Goal: Transaction & Acquisition: Purchase product/service

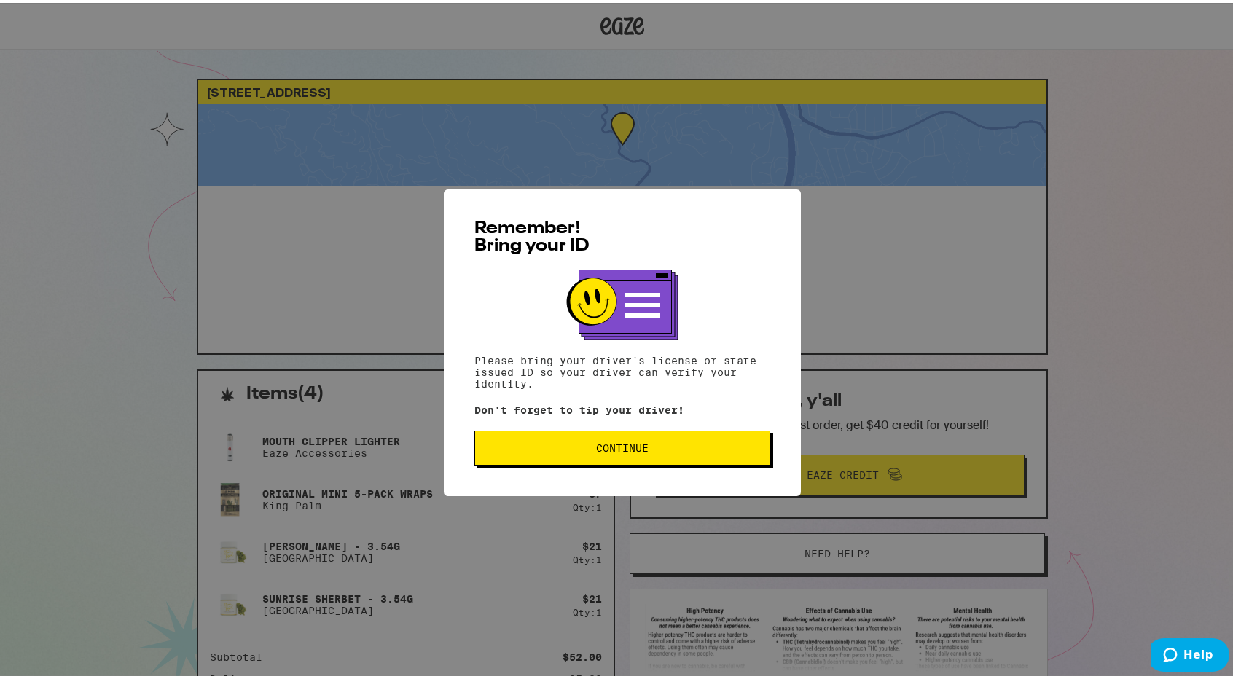
click at [657, 434] on button "Continue" at bounding box center [622, 445] width 296 height 35
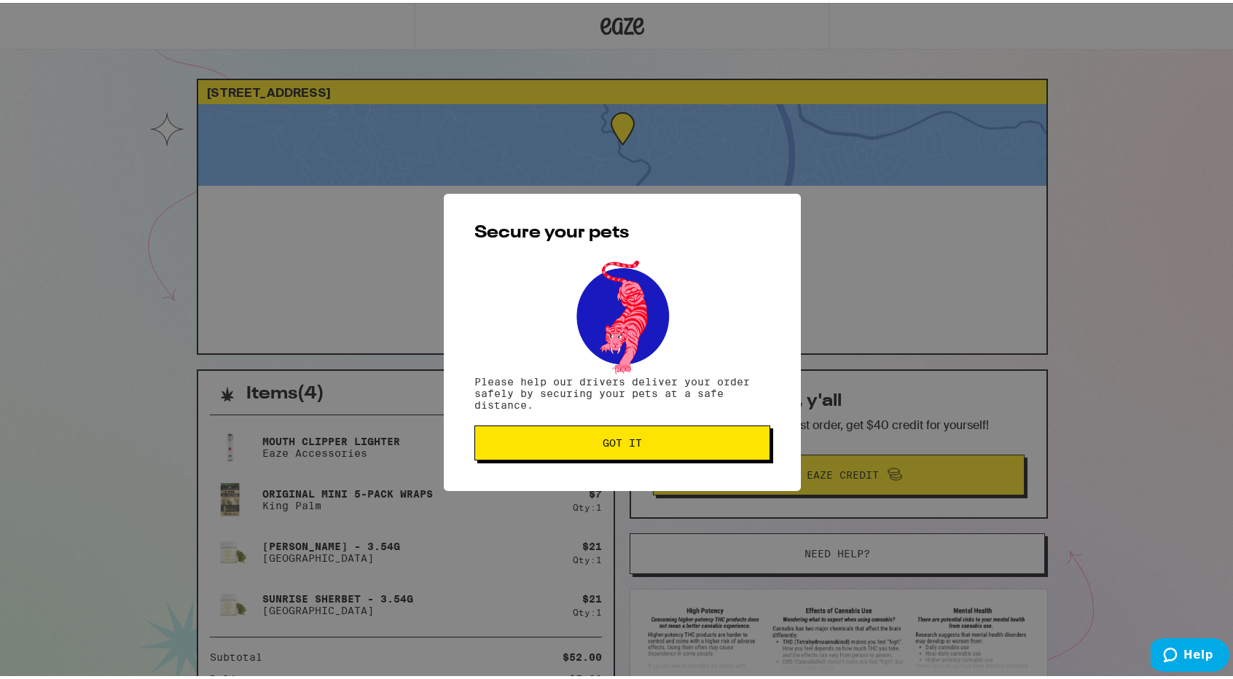
click at [657, 434] on button "Got it" at bounding box center [622, 440] width 296 height 35
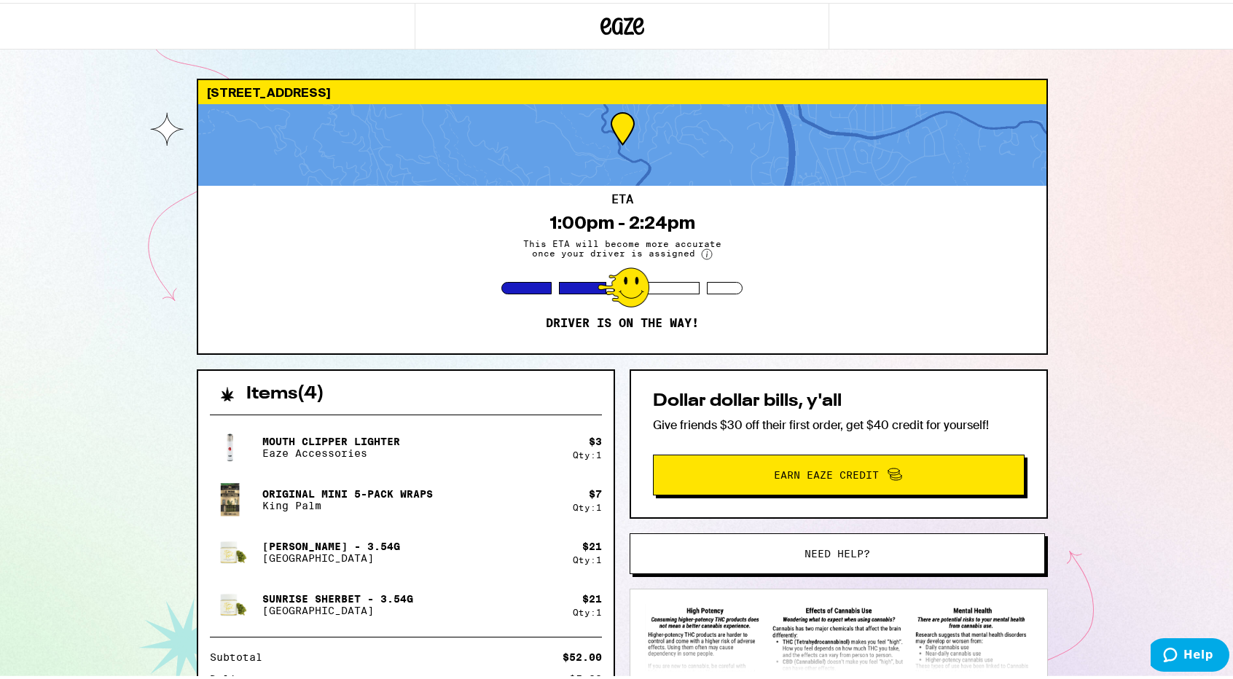
click at [1091, 443] on div "[STREET_ADDRESS] ETA 1:00pm - 2:24pm This ETA will become more accurate once yo…" at bounding box center [622, 421] width 1244 height 843
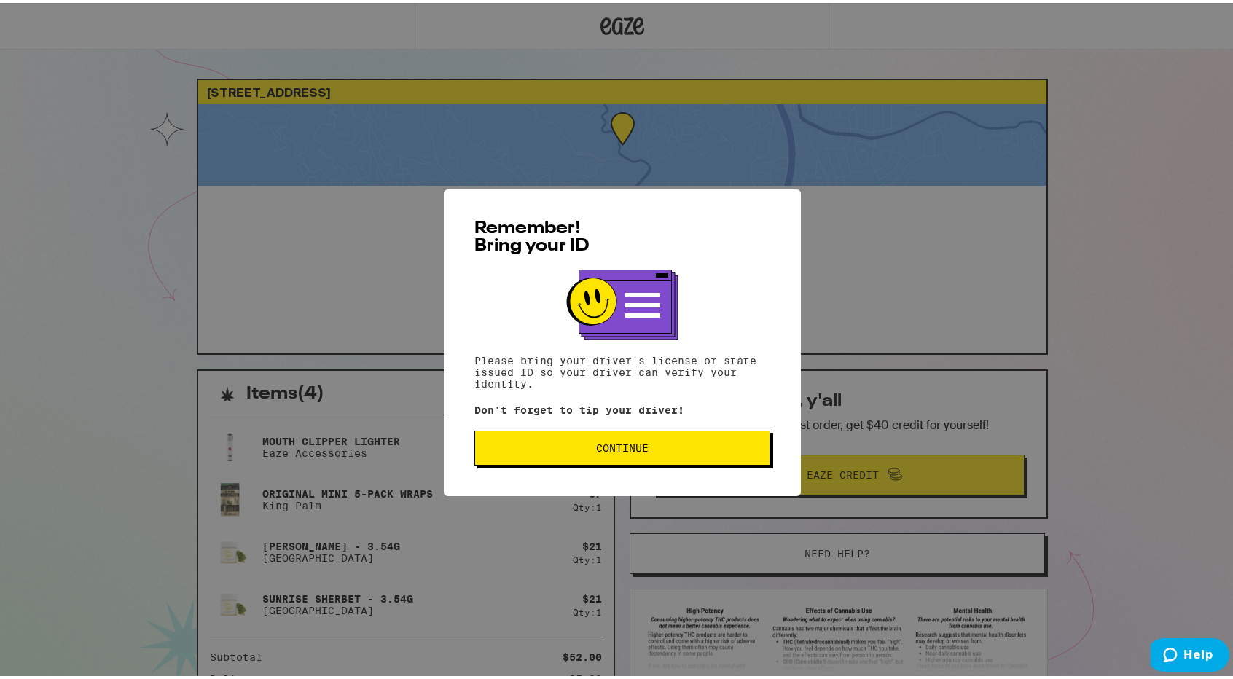
click at [703, 442] on button "Continue" at bounding box center [622, 445] width 296 height 35
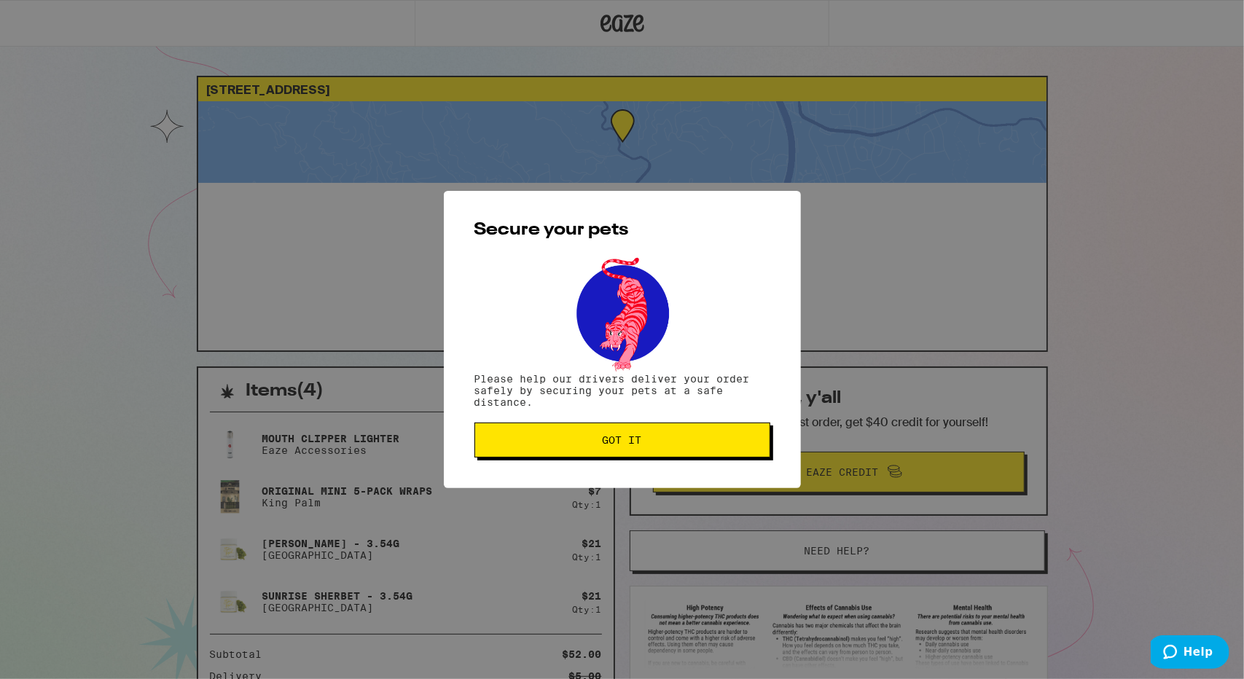
click at [703, 442] on span "Got it" at bounding box center [622, 440] width 271 height 10
